Goal: Transaction & Acquisition: Purchase product/service

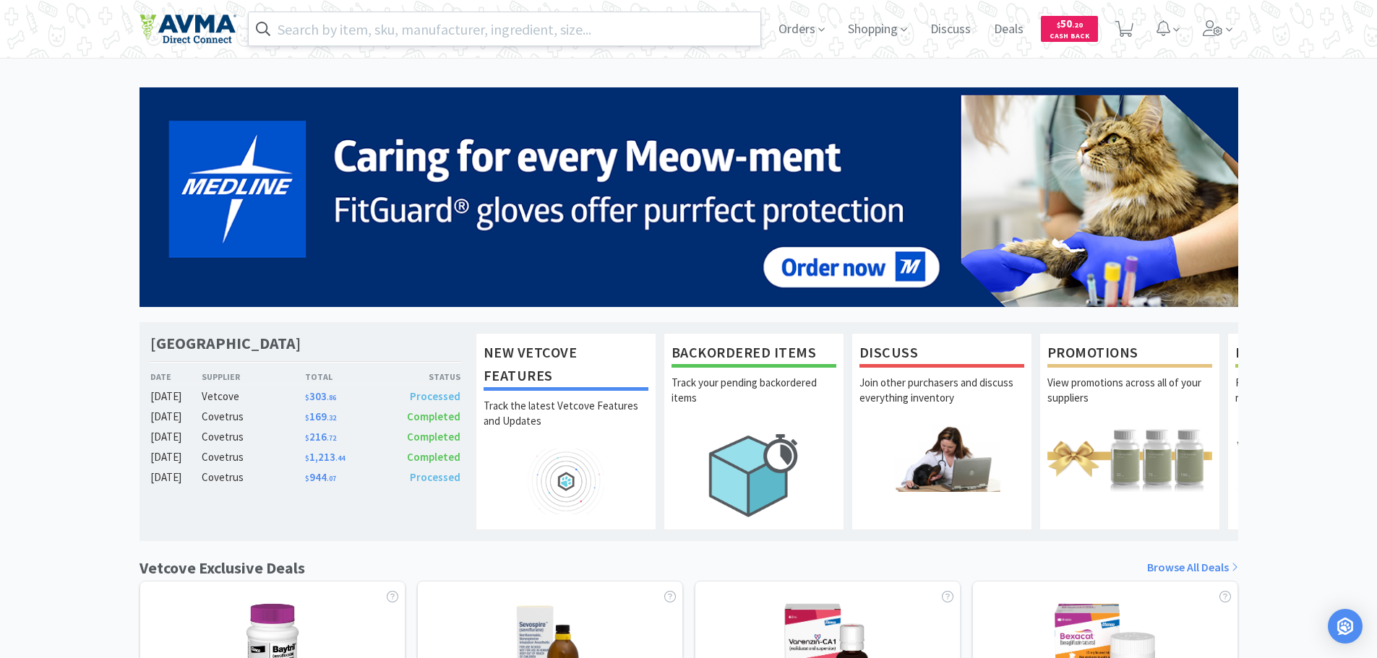
click at [376, 23] on input "text" at bounding box center [505, 28] width 512 height 33
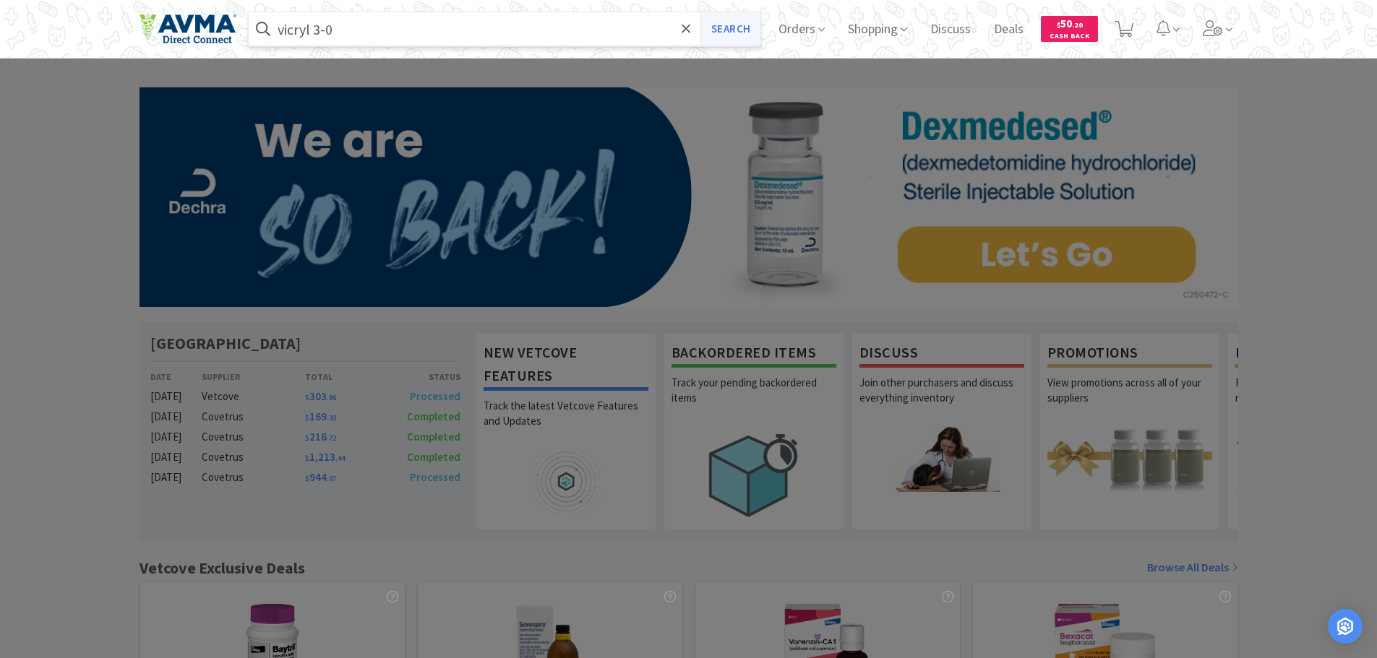
type input "vicryl 3-0"
click at [723, 26] on button "Search" at bounding box center [730, 28] width 60 height 33
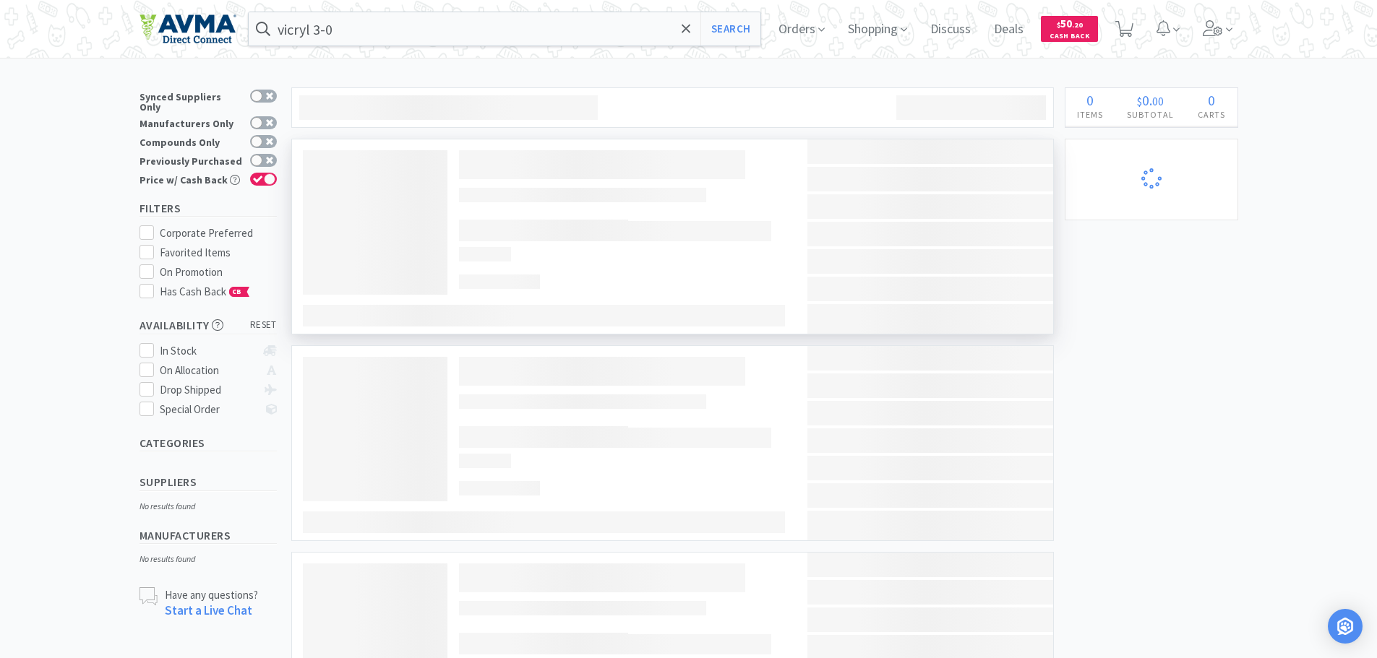
select select "2"
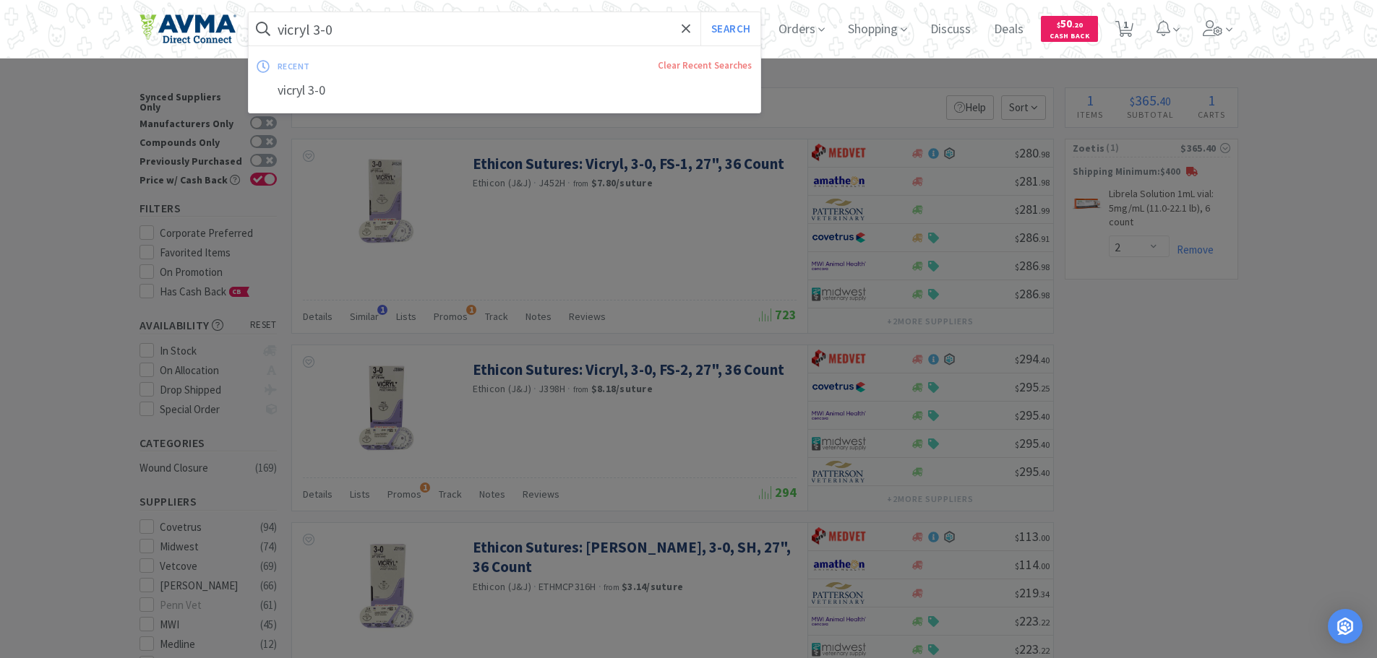
click at [318, 27] on input "vicryl 3-0" at bounding box center [505, 28] width 512 height 33
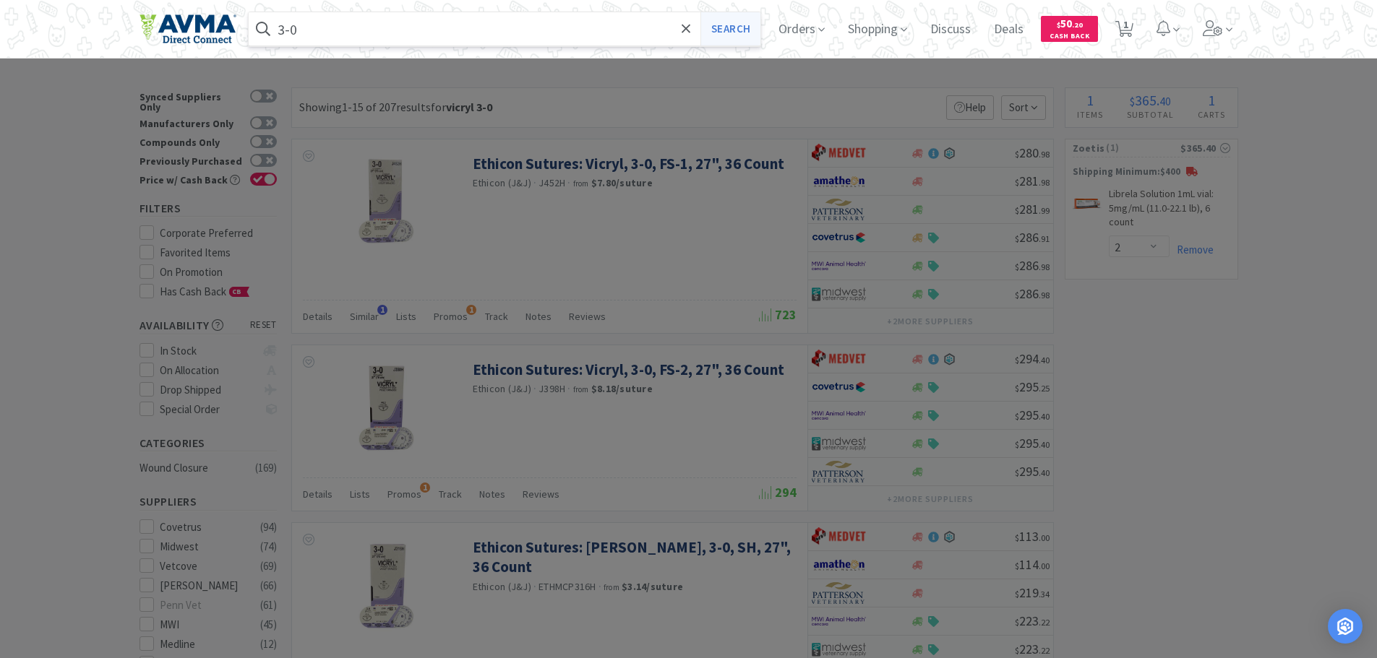
click at [739, 22] on button "Search" at bounding box center [730, 28] width 60 height 33
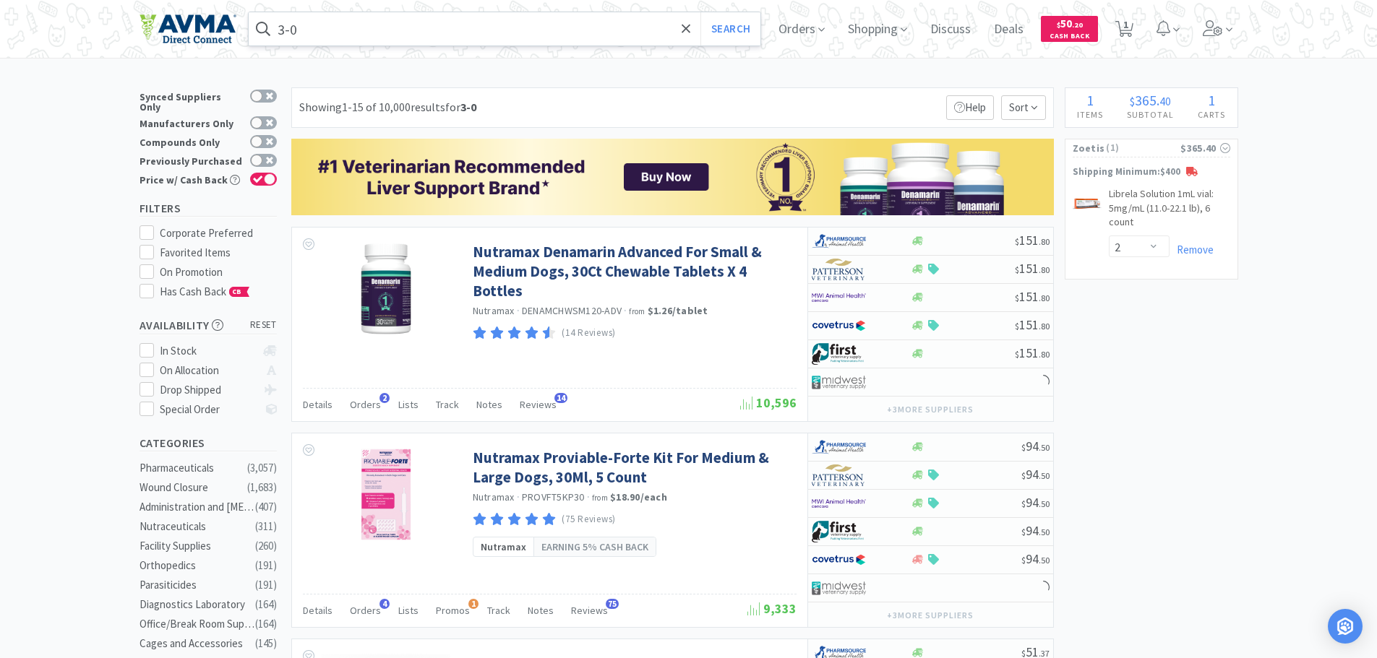
click at [343, 30] on input "3-0" at bounding box center [505, 28] width 512 height 33
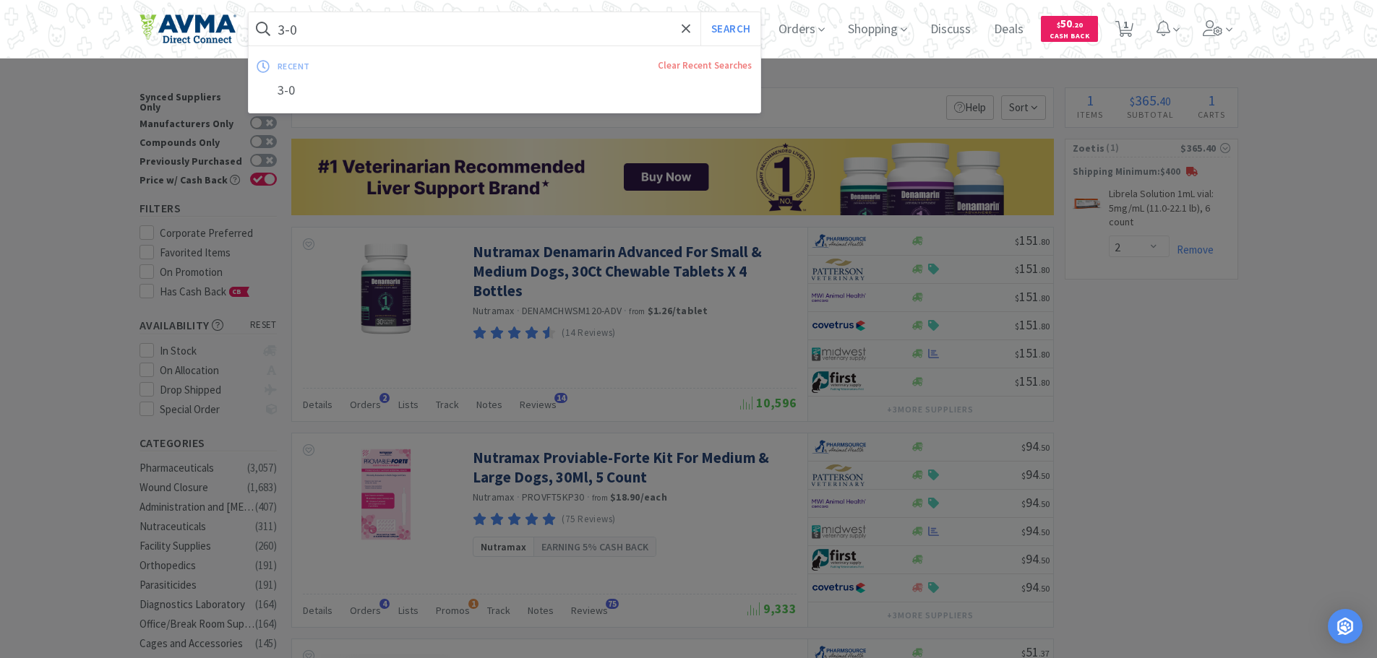
click at [326, 25] on input "3-0" at bounding box center [505, 28] width 512 height 33
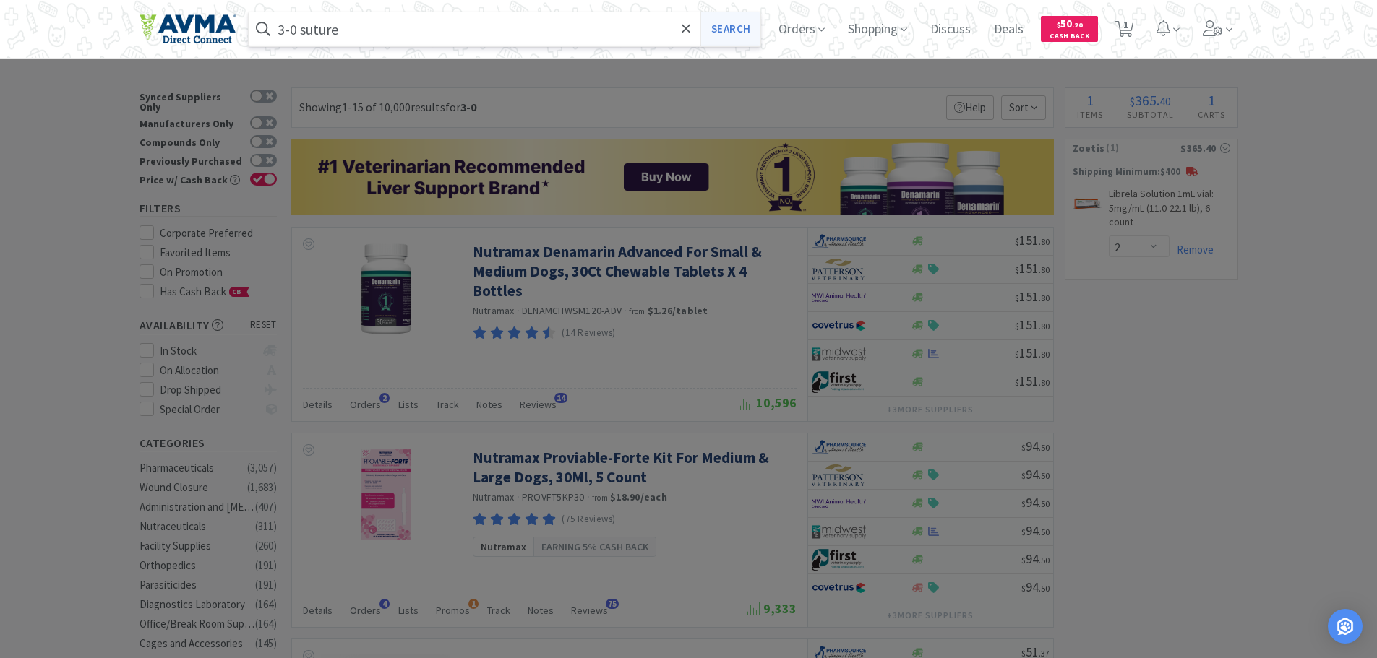
type input "3-0 suture"
click at [735, 26] on button "Search" at bounding box center [730, 28] width 60 height 33
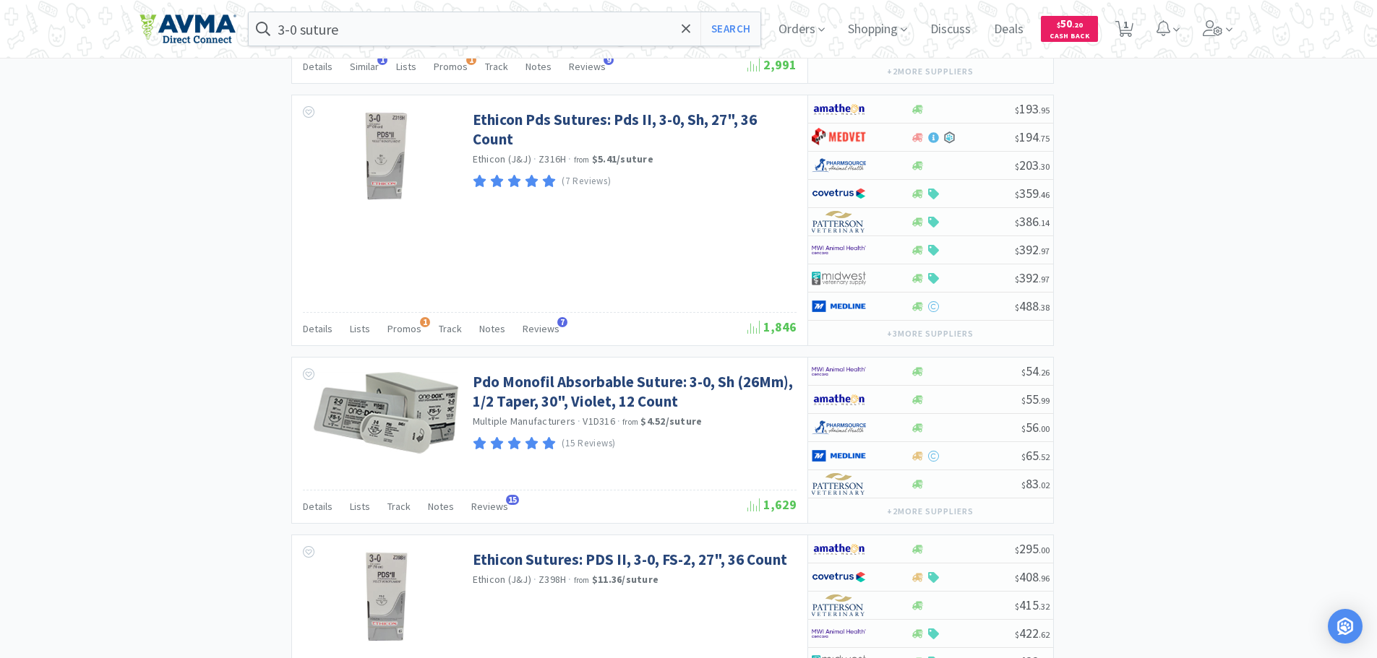
scroll to position [2879, 0]
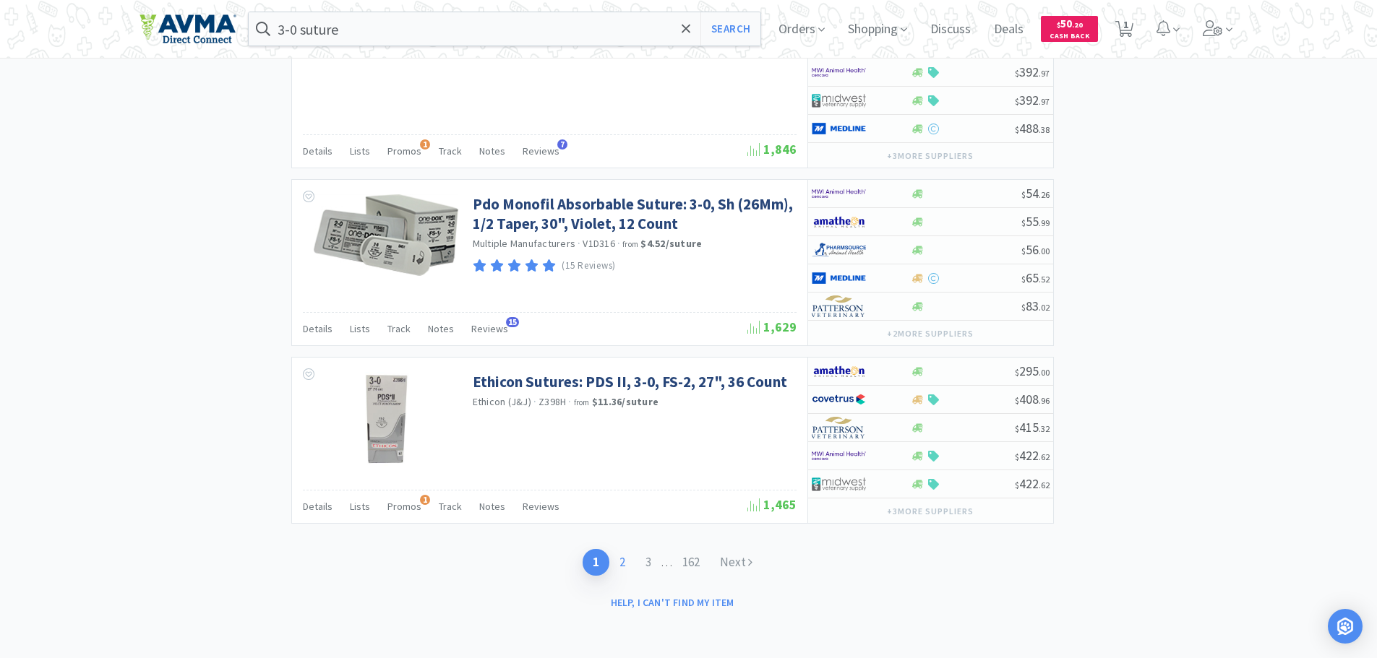
click at [620, 564] on link "2" at bounding box center [622, 562] width 26 height 27
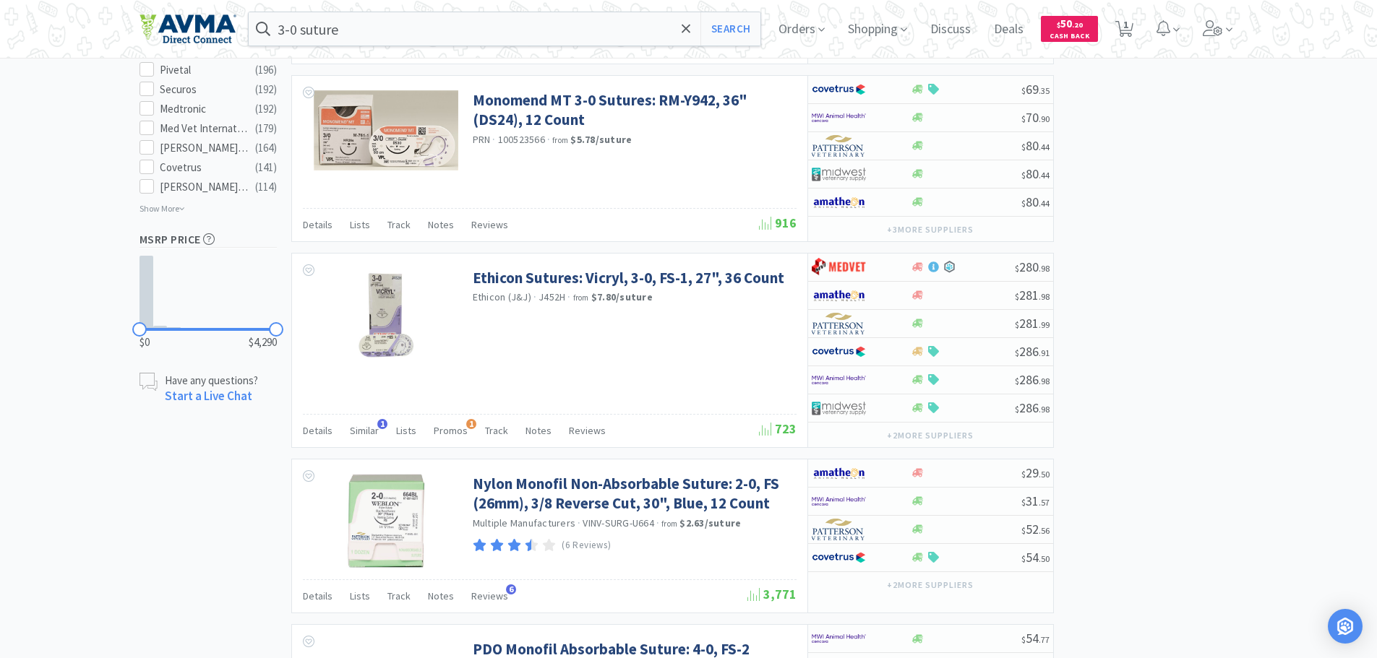
scroll to position [915, 0]
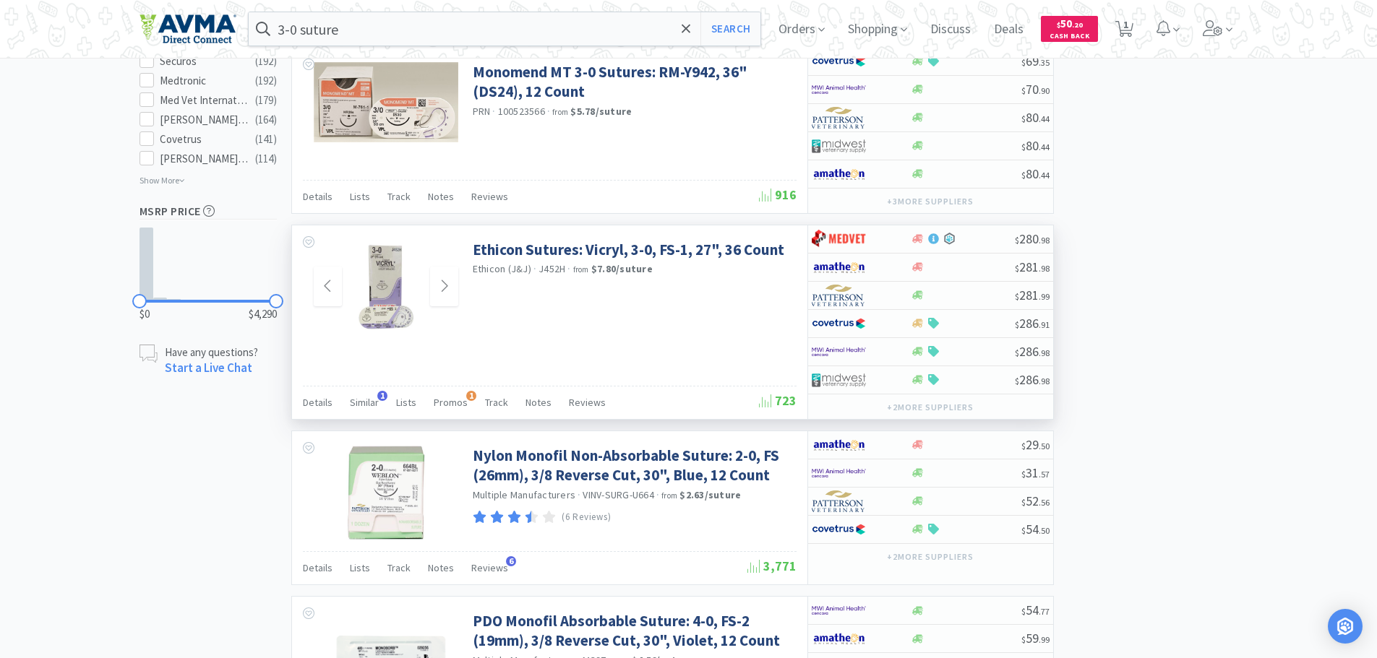
click at [395, 281] on img at bounding box center [386, 287] width 94 height 94
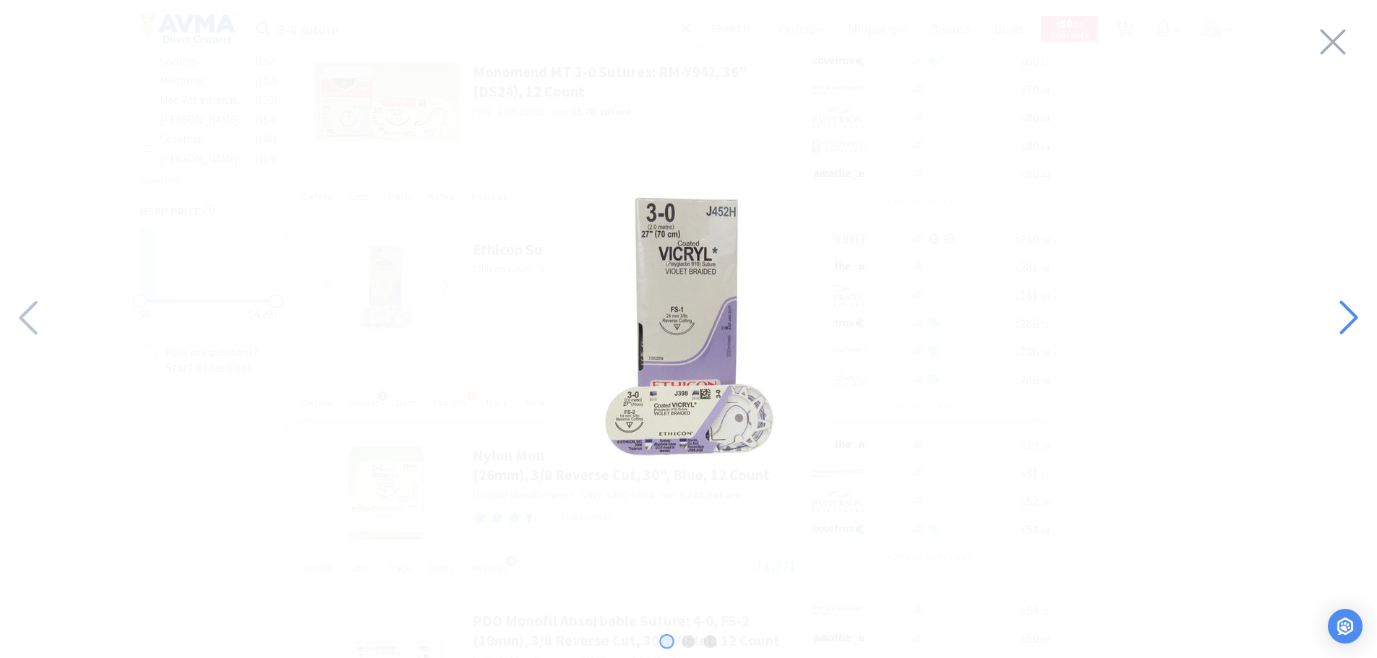
click at [1348, 312] on icon at bounding box center [1347, 317] width 31 height 49
click at [1335, 40] on icon at bounding box center [1332, 42] width 25 height 25
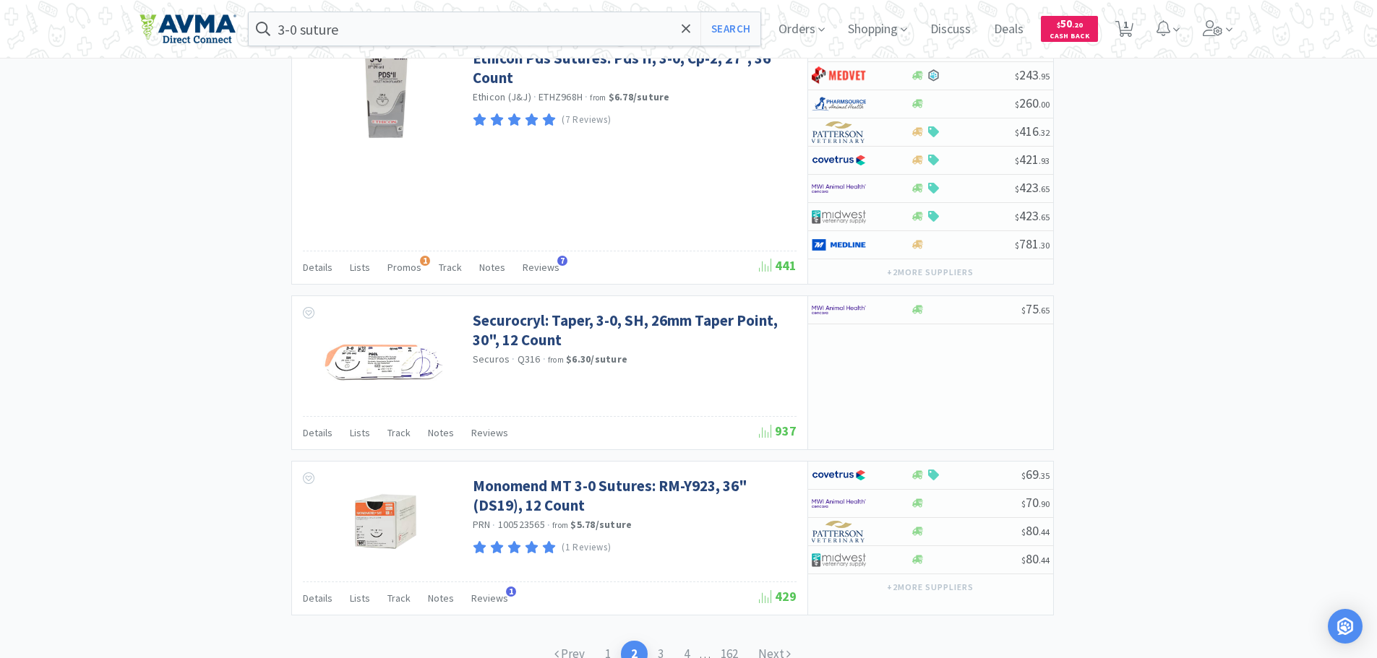
scroll to position [2431, 0]
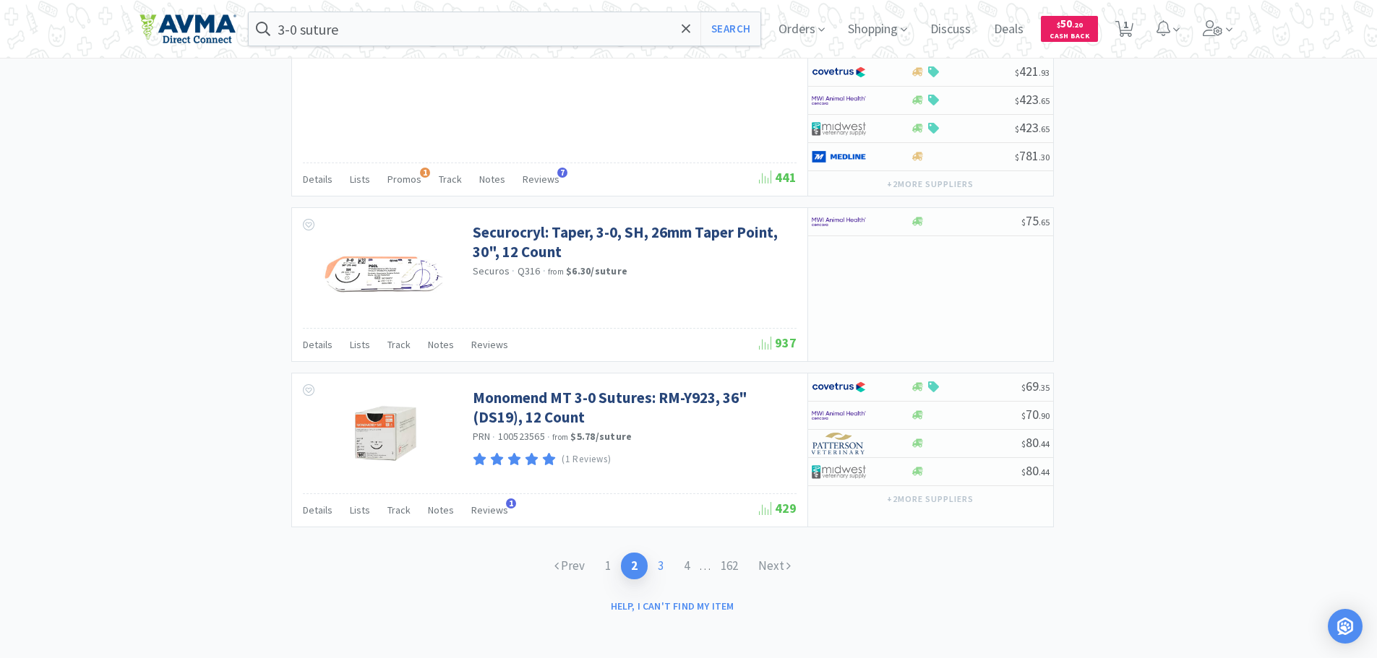
click at [664, 562] on link "3" at bounding box center [661, 566] width 26 height 27
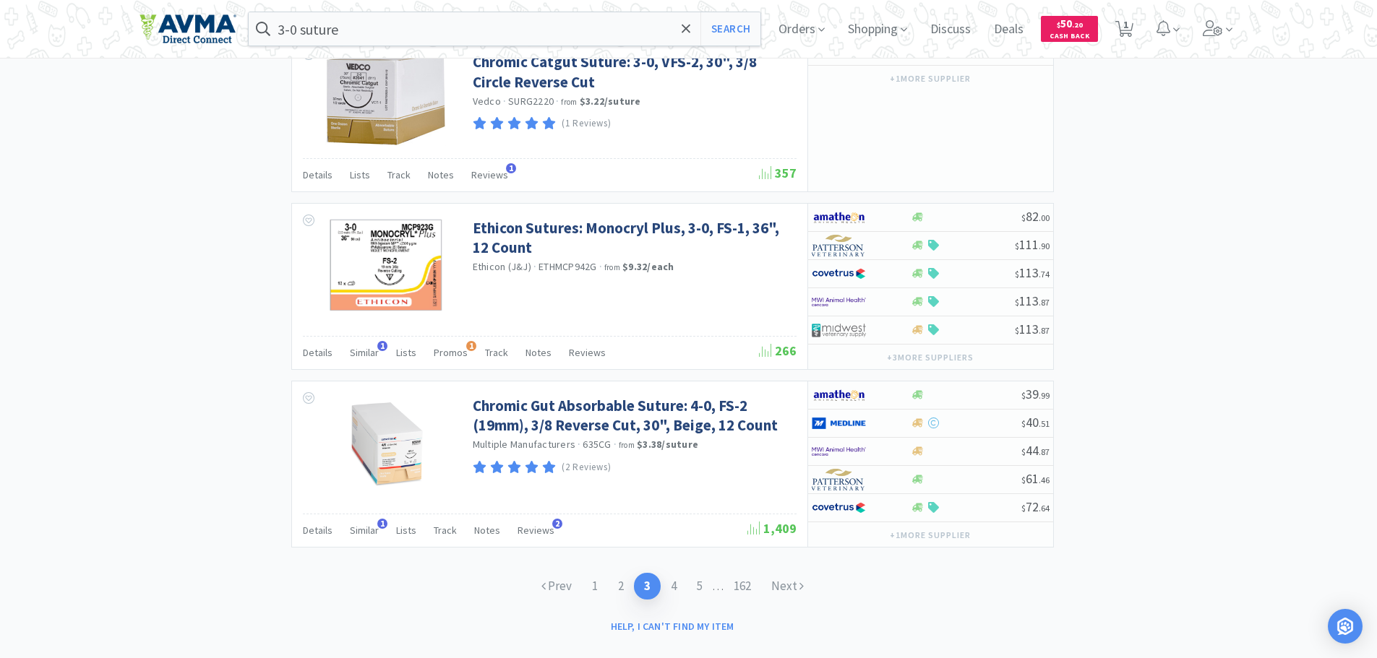
scroll to position [2290, 0]
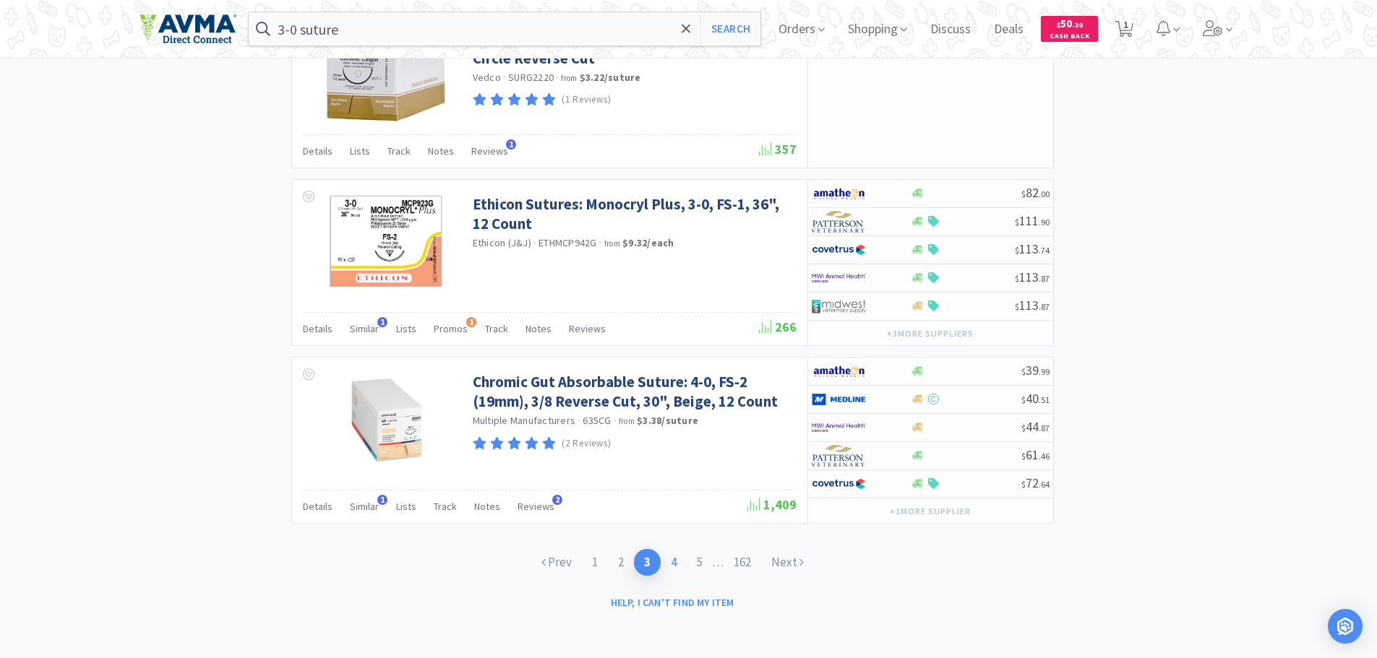
click at [669, 564] on link "4" at bounding box center [674, 562] width 26 height 27
